Goal: Navigation & Orientation: Find specific page/section

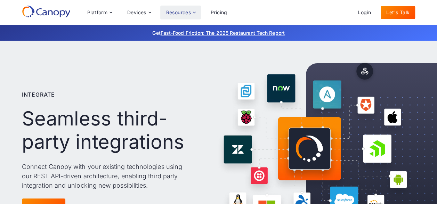
click at [190, 12] on div "Resources" at bounding box center [178, 12] width 25 height 5
click at [136, 13] on div "Devices" at bounding box center [136, 12] width 19 height 5
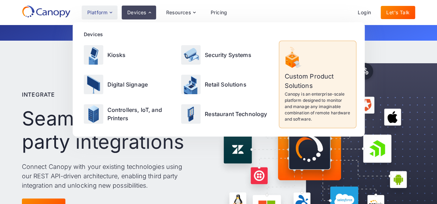
click at [106, 13] on div "Platform" at bounding box center [97, 12] width 20 height 5
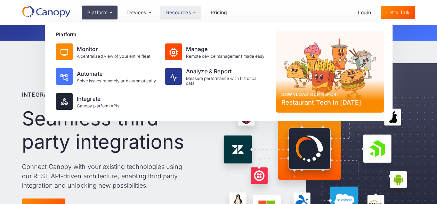
click at [189, 13] on div "Resources" at bounding box center [178, 12] width 25 height 5
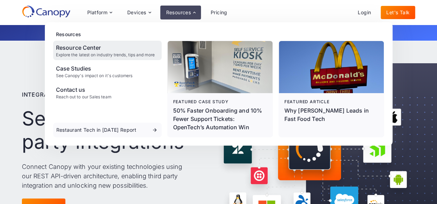
click at [82, 49] on div "Resource Center" at bounding box center [105, 47] width 99 height 8
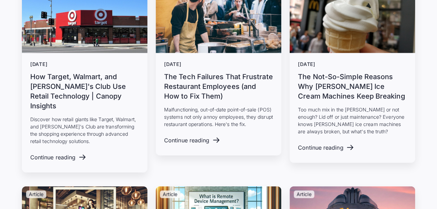
scroll to position [3318, 0]
